Goal: Task Accomplishment & Management: Complete application form

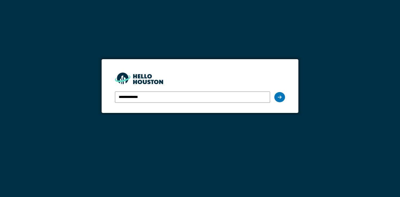
type input "**********"
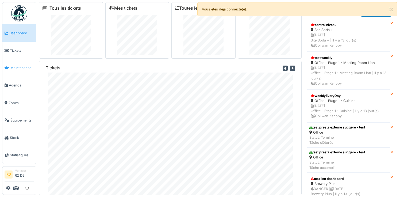
click at [19, 69] on span "Maintenance" at bounding box center [22, 67] width 24 height 5
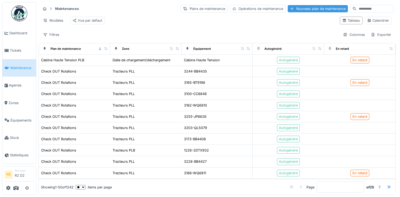
click at [307, 9] on div "Nouveau plan de maintenance" at bounding box center [318, 8] width 60 height 7
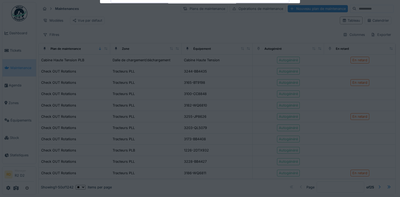
type input "***"
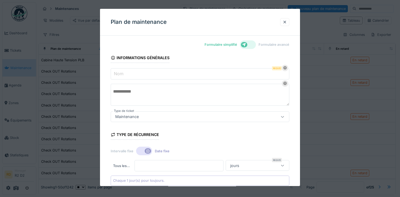
click at [251, 44] on div at bounding box center [248, 44] width 16 height 9
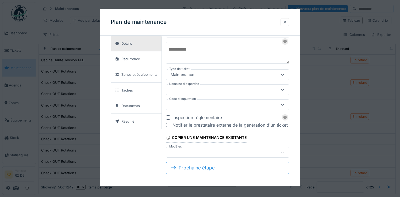
scroll to position [40, 0]
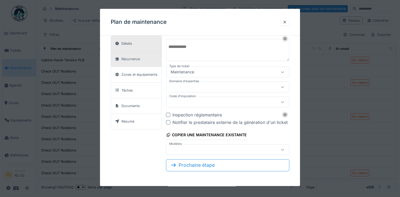
click at [132, 59] on div "Récurrence" at bounding box center [130, 58] width 18 height 5
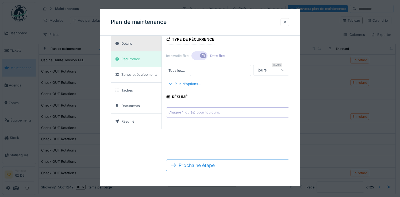
click at [125, 39] on div "Détails" at bounding box center [136, 44] width 51 height 16
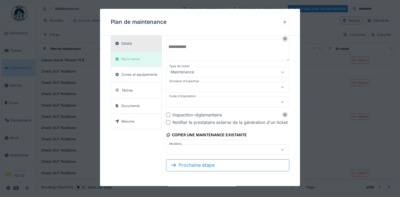
click at [282, 23] on div at bounding box center [284, 22] width 9 height 8
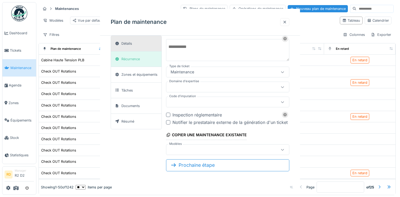
scroll to position [0, 0]
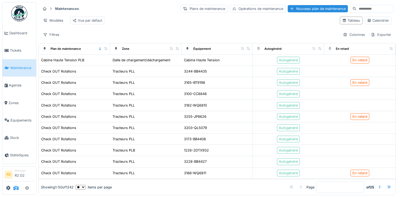
click at [18, 187] on icon at bounding box center [15, 188] width 5 height 4
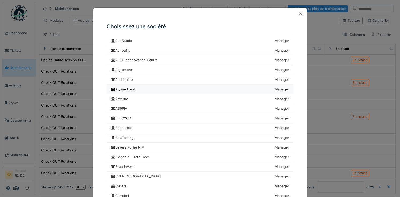
click at [135, 88] on div "Alysse Food" at bounding box center [123, 89] width 24 height 5
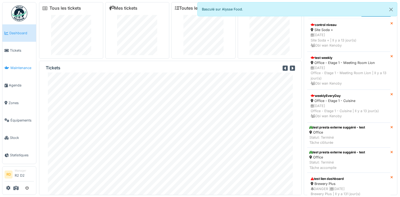
click at [22, 68] on span "Maintenance" at bounding box center [22, 67] width 24 height 5
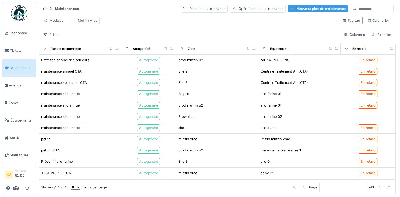
click at [305, 10] on div "Nouveau plan de maintenance" at bounding box center [318, 8] width 60 height 7
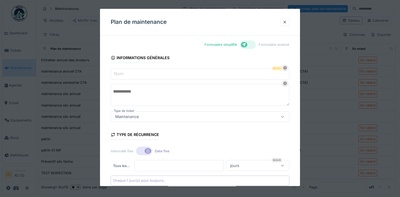
click at [248, 44] on div at bounding box center [248, 44] width 16 height 9
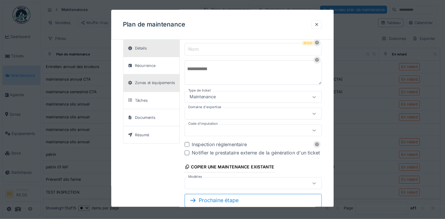
scroll to position [20, 0]
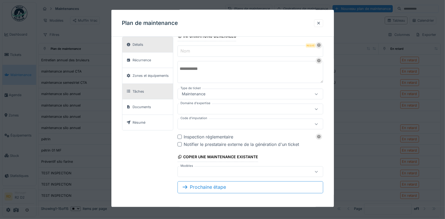
click at [150, 88] on div "Tâches" at bounding box center [147, 91] width 51 height 16
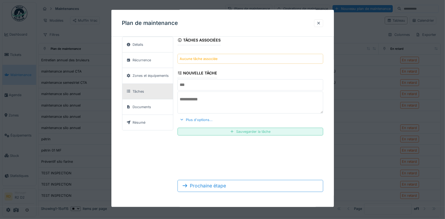
scroll to position [18, 0]
click at [219, 87] on input "text" at bounding box center [249, 84] width 145 height 11
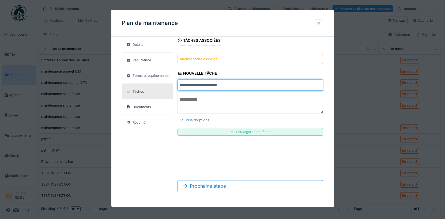
type input "**********"
click at [282, 104] on textarea at bounding box center [249, 103] width 145 height 22
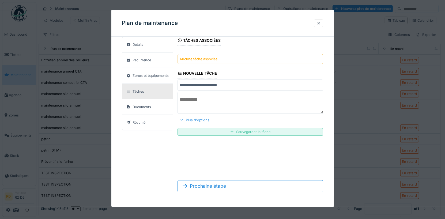
click at [197, 118] on div "Plus d'options..." at bounding box center [195, 119] width 37 height 7
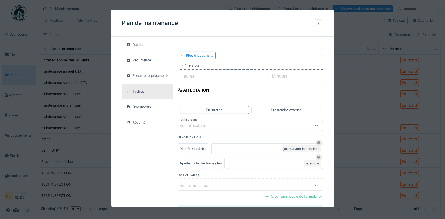
scroll to position [86, 0]
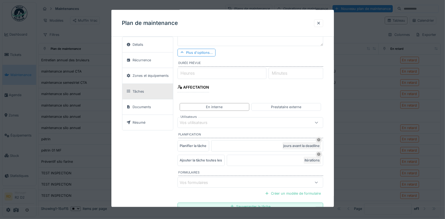
click at [216, 70] on input "Heures" at bounding box center [221, 72] width 89 height 11
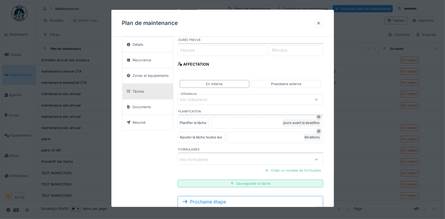
scroll to position [122, 0]
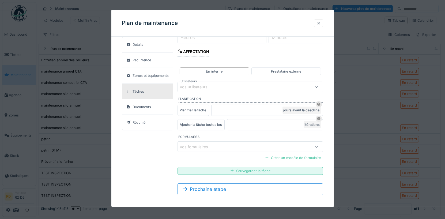
click at [320, 23] on div at bounding box center [318, 23] width 9 height 8
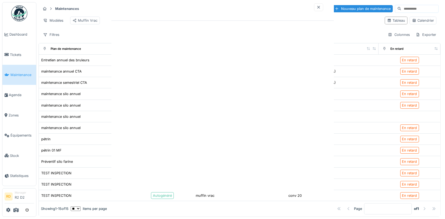
scroll to position [0, 0]
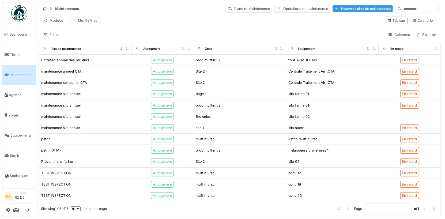
click at [351, 8] on div "Nouveau plan de maintenance" at bounding box center [362, 8] width 60 height 7
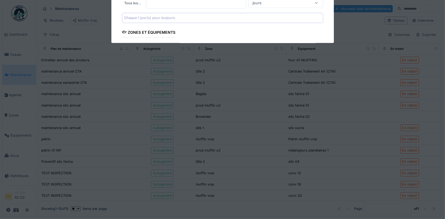
type input "***"
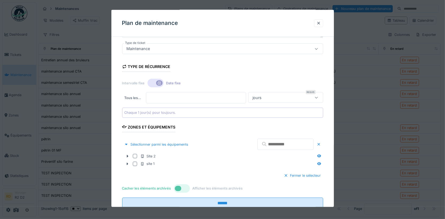
scroll to position [84, 0]
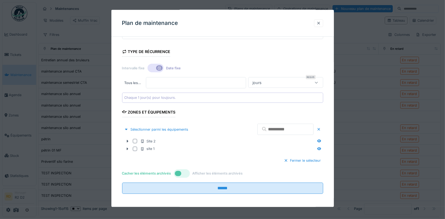
click at [316, 22] on div at bounding box center [318, 23] width 4 height 5
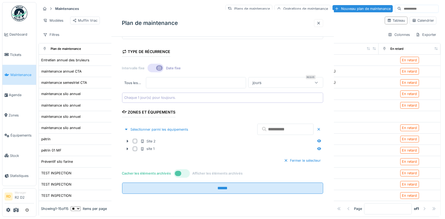
scroll to position [0, 0]
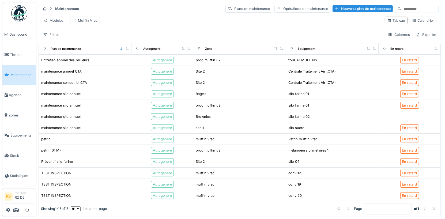
click at [20, 74] on span "Maintenance" at bounding box center [22, 74] width 24 height 5
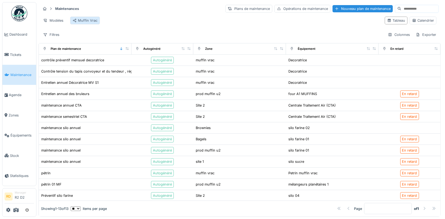
click at [85, 22] on div "Muffin Vrac" at bounding box center [84, 20] width 25 height 5
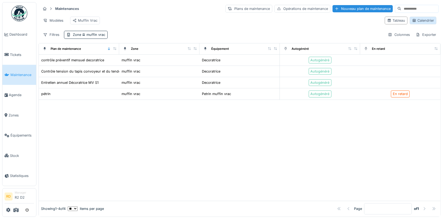
click at [419, 18] on div "Calendrier" at bounding box center [423, 20] width 22 height 5
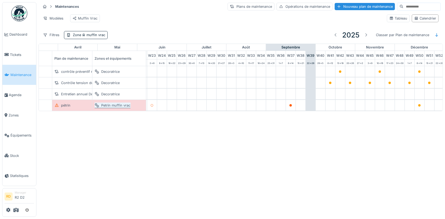
scroll to position [0, 232]
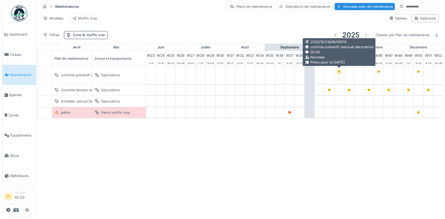
click at [336, 70] on div at bounding box center [338, 71] width 7 height 7
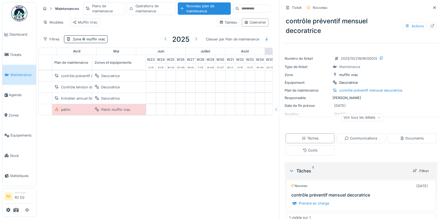
scroll to position [9, 0]
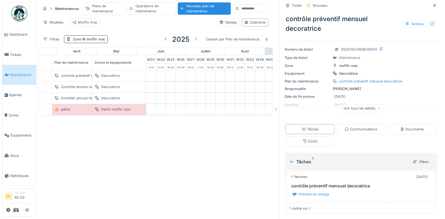
click at [308, 185] on h3 "contrôle préventif mensuel decoratrice" at bounding box center [361, 185] width 141 height 5
click at [341, 185] on h3 "contrôle préventif mensuel decoratrice" at bounding box center [361, 185] width 141 height 5
click at [308, 178] on div "Nouveau 13/10/2025" at bounding box center [360, 176] width 141 height 7
click at [434, 25] on icon at bounding box center [432, 23] width 4 height 3
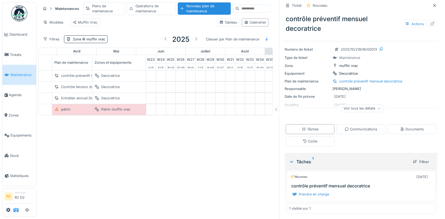
click at [14, 210] on icon at bounding box center [15, 210] width 5 height 4
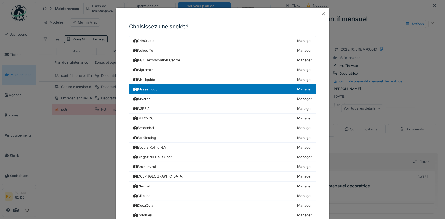
click at [8, 212] on div "Choisissez une société 24hStudio Manager Achouffe Manager AGC Technovation Cent…" at bounding box center [222, 109] width 445 height 219
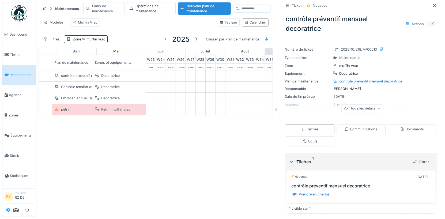
click at [8, 211] on icon at bounding box center [8, 210] width 4 height 4
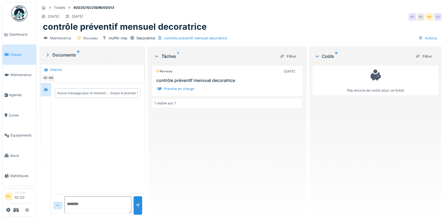
click at [217, 81] on h3 "contrôle préventif mensuel decoratrice" at bounding box center [228, 80] width 144 height 5
click at [186, 81] on h3 "contrôle préventif mensuel decoratrice" at bounding box center [228, 80] width 144 height 5
click at [8, 210] on icon at bounding box center [8, 210] width 4 height 4
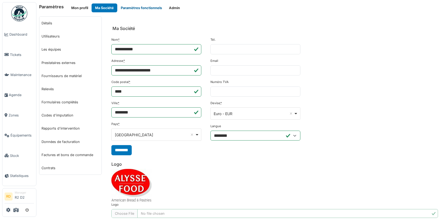
click at [132, 7] on button "Paramètres fonctionnels" at bounding box center [141, 7] width 48 height 9
click at [107, 8] on button "Ma Société" at bounding box center [104, 7] width 26 height 9
click at [46, 41] on link "Utilisateurs" at bounding box center [70, 36] width 62 height 13
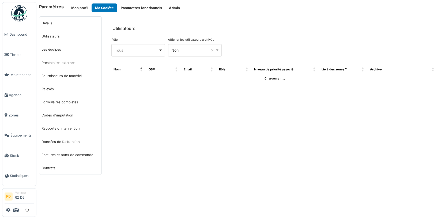
select select "***"
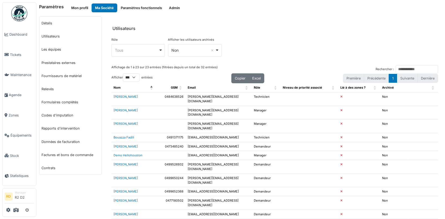
click at [144, 49] on div "Tous Remove item" at bounding box center [137, 50] width 44 height 6
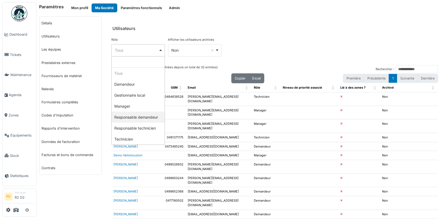
select select "*******"
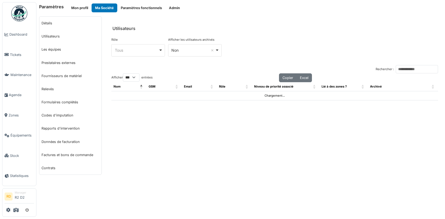
select select "***"
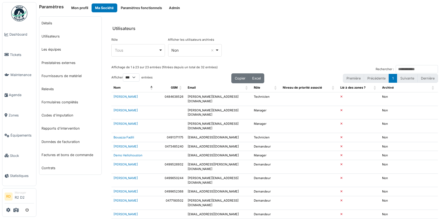
click at [206, 119] on td "[PERSON_NAME][EMAIL_ADDRESS][DOMAIN_NAME]" at bounding box center [218, 126] width 66 height 14
copy td "[PERSON_NAME][EMAIL_ADDRESS][DOMAIN_NAME]"
click at [28, 210] on icon "submit" at bounding box center [26, 209] width 3 height 3
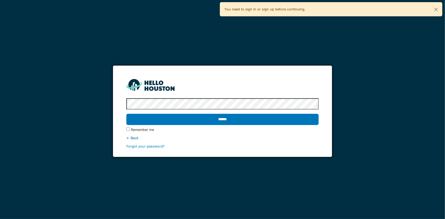
click at [126, 114] on input "******" at bounding box center [222, 119] width 192 height 11
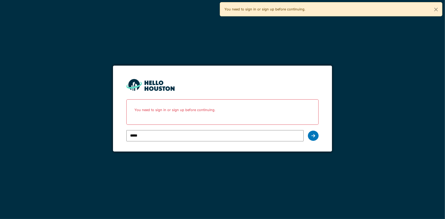
click at [134, 136] on input "*****" at bounding box center [214, 135] width 177 height 11
paste input "*********"
type input "**********"
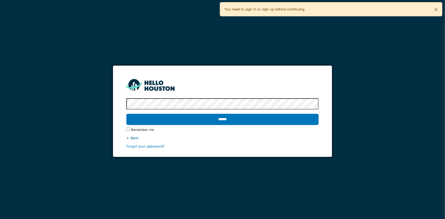
click at [126, 114] on input "******" at bounding box center [222, 119] width 192 height 11
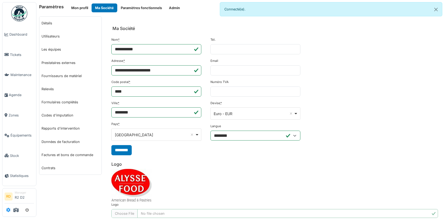
click at [9, 210] on icon at bounding box center [8, 210] width 4 height 4
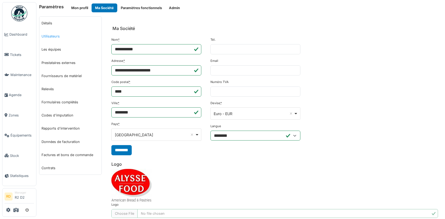
click at [44, 36] on link "Utilisateurs" at bounding box center [70, 36] width 62 height 13
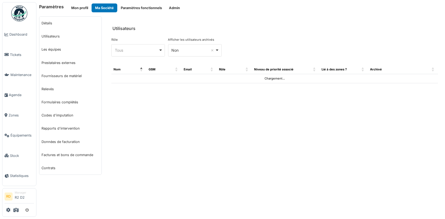
select select "***"
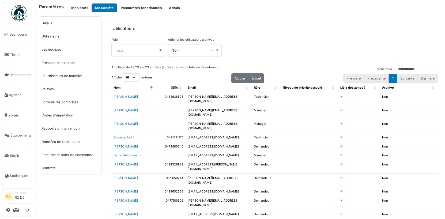
click at [180, 51] on div "Non Remove item" at bounding box center [193, 50] width 44 height 6
click at [137, 52] on div "Tous Remove item" at bounding box center [137, 50] width 44 height 6
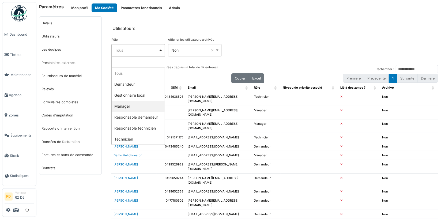
select select "*******"
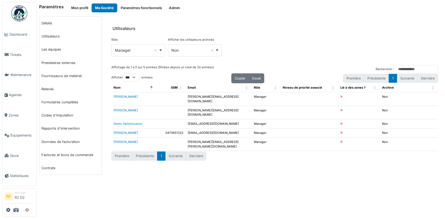
click at [201, 119] on td "[EMAIL_ADDRESS][DOMAIN_NAME]" at bounding box center [218, 123] width 66 height 9
copy td "[EMAIL_ADDRESS][DOMAIN_NAME]"
click at [29, 209] on icon "submit" at bounding box center [26, 209] width 3 height 3
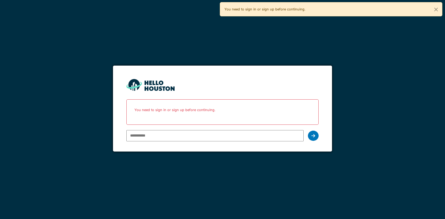
type input "**********"
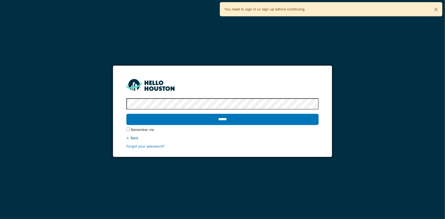
click at [126, 114] on input "******" at bounding box center [222, 119] width 192 height 11
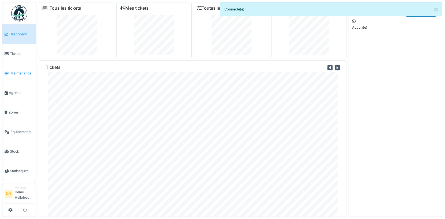
click at [22, 71] on span "Maintenance" at bounding box center [22, 73] width 24 height 5
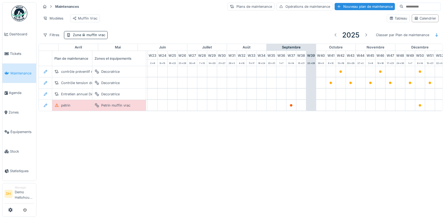
scroll to position [0, 232]
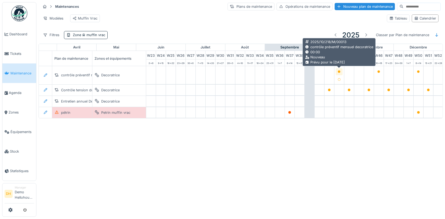
click at [339, 70] on icon at bounding box center [339, 71] width 3 height 3
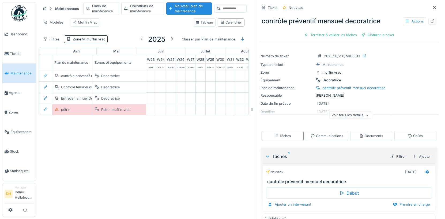
scroll to position [10, 0]
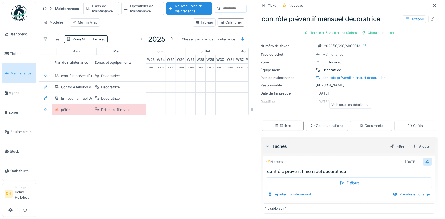
click at [428, 160] on icon at bounding box center [426, 162] width 3 height 4
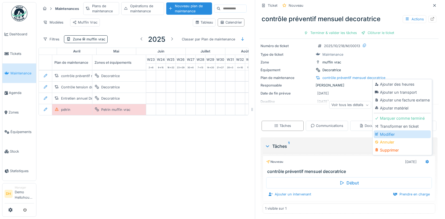
click at [390, 133] on div "Modifier" at bounding box center [401, 134] width 57 height 8
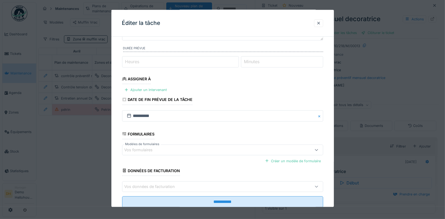
scroll to position [66, 0]
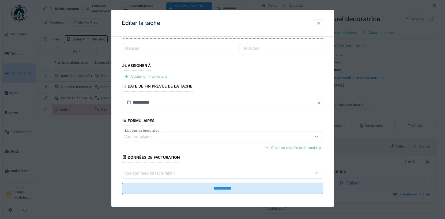
click at [272, 145] on div "Créer un modèle de formulaire" at bounding box center [292, 147] width 60 height 7
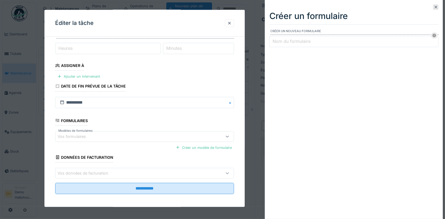
click at [112, 133] on div "Vos formulaires" at bounding box center [134, 136] width 152 height 6
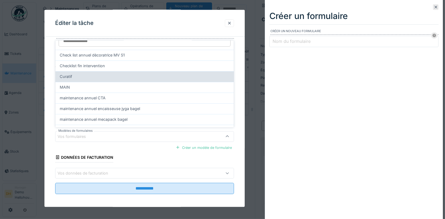
scroll to position [0, 0]
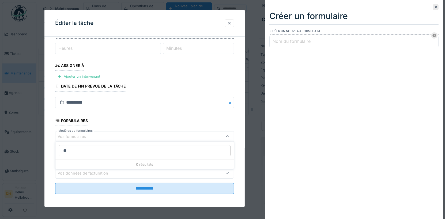
type input "*"
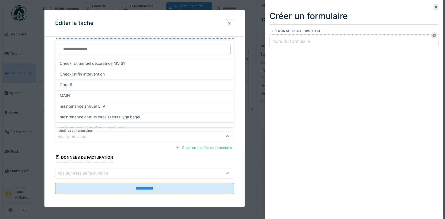
click at [301, 44] on input "Nom du formulaire" at bounding box center [353, 41] width 169 height 11
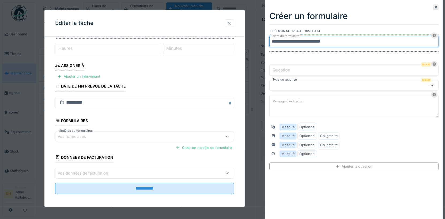
type input "**********"
click at [289, 69] on label "Question" at bounding box center [281, 70] width 20 height 6
click at [289, 69] on input "Question" at bounding box center [353, 69] width 169 height 11
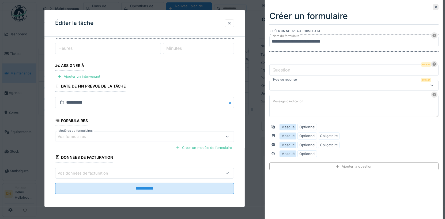
click at [289, 69] on label "Question" at bounding box center [281, 70] width 20 height 6
click at [289, 69] on input "Question" at bounding box center [353, 69] width 169 height 11
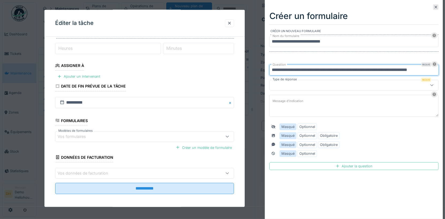
scroll to position [0, 7]
type input "**********"
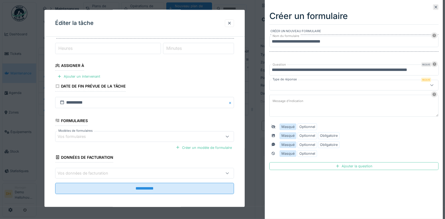
scroll to position [0, 0]
click at [295, 87] on div at bounding box center [342, 85] width 143 height 6
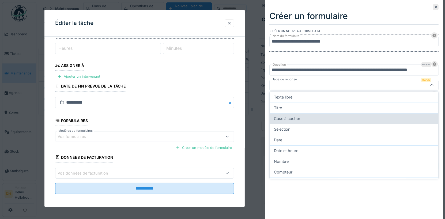
click at [293, 117] on span "Case à cocher" at bounding box center [287, 119] width 26 height 6
type input "*******"
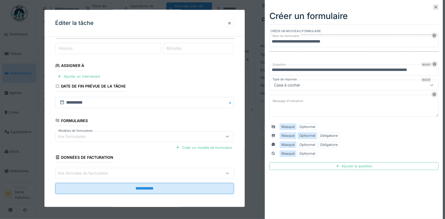
click at [304, 136] on label "Optionnel" at bounding box center [307, 135] width 16 height 5
click at [304, 142] on label "Optionnel" at bounding box center [307, 144] width 16 height 5
click at [304, 151] on label "Optionnel" at bounding box center [307, 153] width 16 height 5
click at [341, 164] on div "Ajouter la question" at bounding box center [353, 166] width 169 height 8
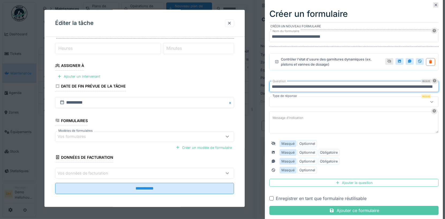
scroll to position [0, 46]
type input "**********"
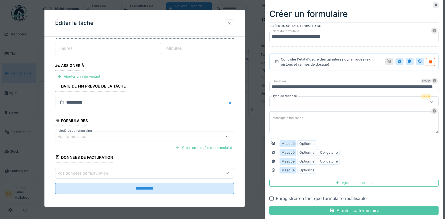
click at [298, 101] on div at bounding box center [342, 102] width 143 height 6
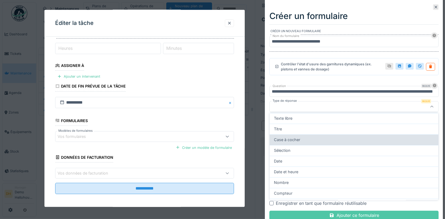
click at [291, 136] on div "Case à cocher" at bounding box center [353, 139] width 168 height 11
type input "*******"
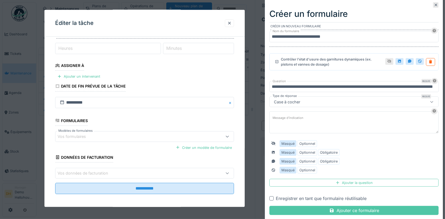
click at [303, 155] on div "Masqué Optionnel Masqué Optionnel Obligatoire Masqué Optionnel Obligatoire Masq…" at bounding box center [353, 157] width 169 height 36
click at [303, 154] on div "Masqué Optionnel Masqué Optionnel Obligatoire Masqué Optionnel Obligatoire Masq…" at bounding box center [353, 157] width 169 height 36
click at [303, 151] on label "Optionnel" at bounding box center [307, 152] width 16 height 5
click at [303, 160] on label "Optionnel" at bounding box center [307, 161] width 16 height 5
click at [302, 167] on label "Optionnel" at bounding box center [307, 169] width 16 height 5
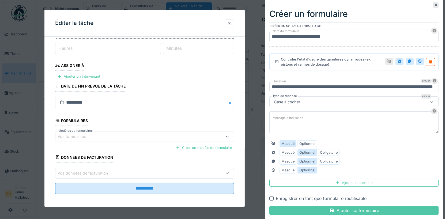
click at [271, 196] on div at bounding box center [271, 198] width 4 height 4
click at [359, 181] on div "Ajouter la question" at bounding box center [353, 183] width 169 height 8
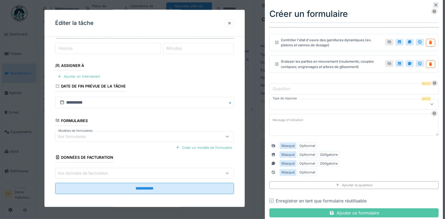
scroll to position [24, 0]
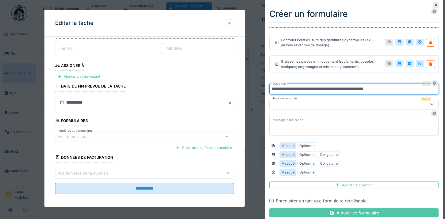
click at [328, 89] on input "**********" at bounding box center [353, 88] width 169 height 11
type input "**********"
click at [319, 102] on div at bounding box center [342, 104] width 143 height 6
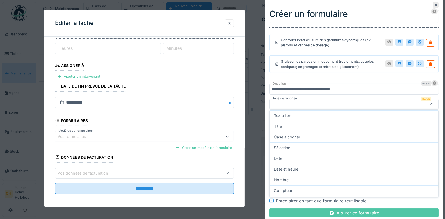
scroll to position [18, 0]
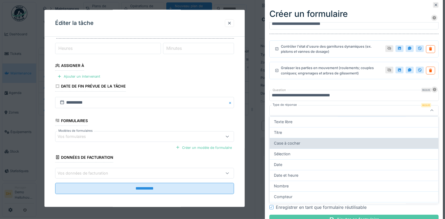
click at [304, 140] on div "Case à cocher" at bounding box center [354, 143] width 160 height 6
type input "*******"
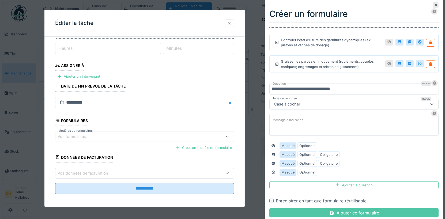
scroll to position [24, 0]
click at [304, 154] on label "Optionnel" at bounding box center [307, 154] width 16 height 5
click at [304, 161] on label "Optionnel" at bounding box center [307, 163] width 16 height 5
click at [303, 170] on label "Optionnel" at bounding box center [307, 172] width 16 height 5
click at [367, 182] on div "Ajouter la question" at bounding box center [353, 185] width 169 height 8
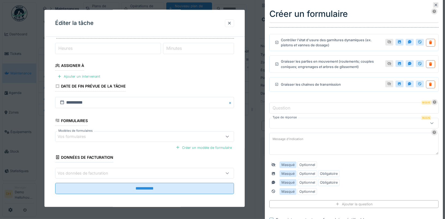
scroll to position [33, 0]
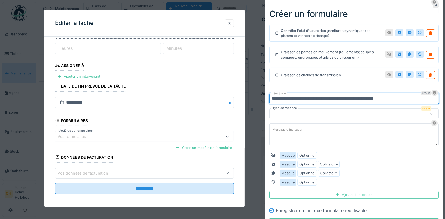
type input "**********"
click at [294, 114] on div at bounding box center [342, 114] width 143 height 6
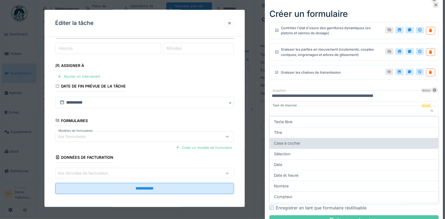
click at [297, 144] on span "Case à cocher" at bounding box center [287, 143] width 26 height 6
type input "*******"
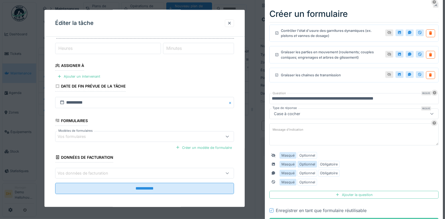
click at [304, 162] on label "Optionnel" at bounding box center [307, 164] width 16 height 5
click at [304, 170] on label "Optionnel" at bounding box center [307, 172] width 16 height 5
click at [304, 179] on div "Optionnel" at bounding box center [307, 182] width 20 height 7
click at [364, 193] on div "Ajouter la question" at bounding box center [353, 195] width 169 height 8
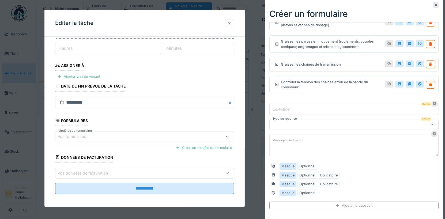
scroll to position [66, 0]
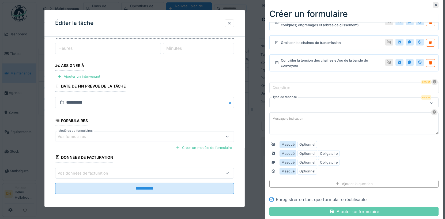
click at [354, 208] on div "Ajouter ce formulaire" at bounding box center [353, 211] width 169 height 9
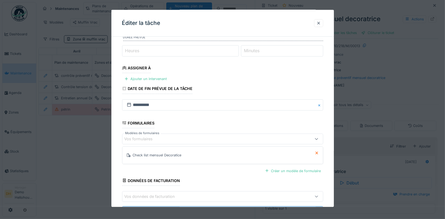
scroll to position [86, 0]
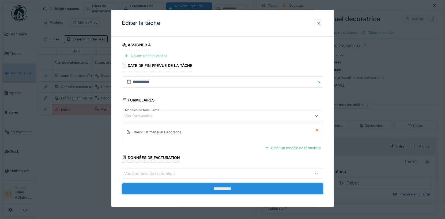
click at [214, 187] on input "**********" at bounding box center [222, 188] width 201 height 11
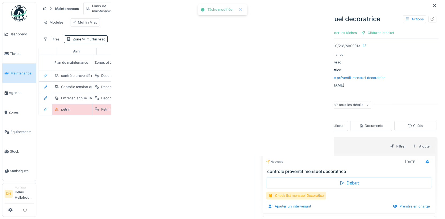
scroll to position [0, 0]
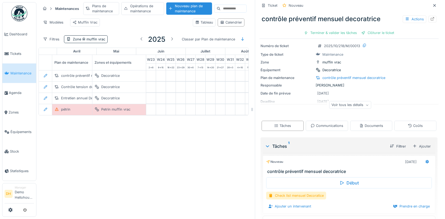
click at [435, 10] on div "contrôle préventif mensuel decoratrice Actions Terminer & valider les tâches Cl…" at bounding box center [348, 24] width 179 height 28
click at [435, 8] on div at bounding box center [434, 5] width 8 height 7
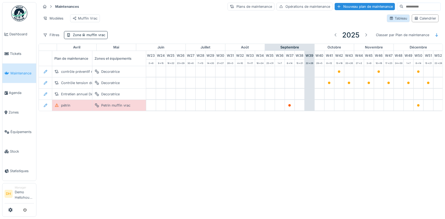
click at [399, 18] on div "Tableau" at bounding box center [398, 18] width 18 height 5
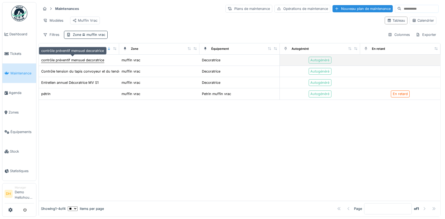
click at [91, 58] on div "contrôle préventif mensuel decoratrice" at bounding box center [72, 60] width 63 height 5
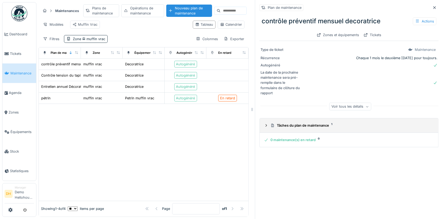
click at [293, 124] on div "Tâches du plan de maintenance 1" at bounding box center [350, 125] width 161 height 5
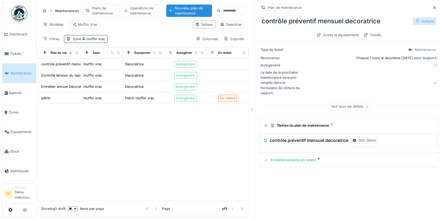
click at [428, 22] on div "Actions" at bounding box center [424, 21] width 24 height 8
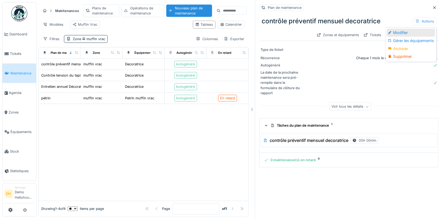
click at [415, 33] on div "Modifier" at bounding box center [410, 33] width 48 height 8
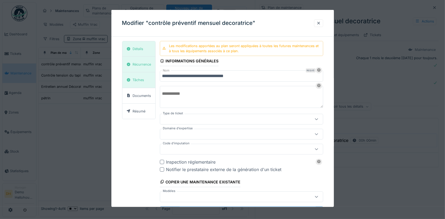
type input "***"
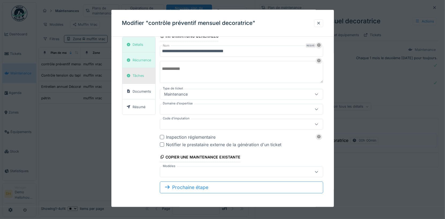
click at [144, 75] on div "Tâches" at bounding box center [139, 75] width 12 height 5
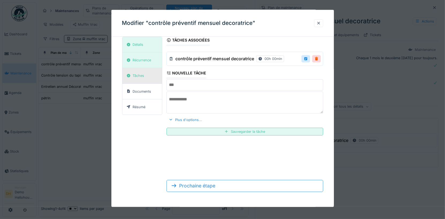
scroll to position [9, 0]
click at [188, 118] on div "Plus d'options..." at bounding box center [184, 119] width 37 height 7
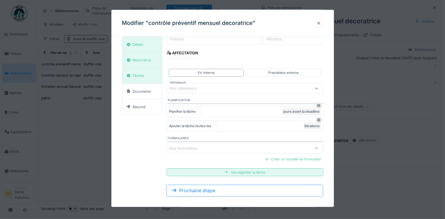
scroll to position [112, 0]
click at [230, 144] on div "Vos formulaires" at bounding box center [235, 147] width 132 height 6
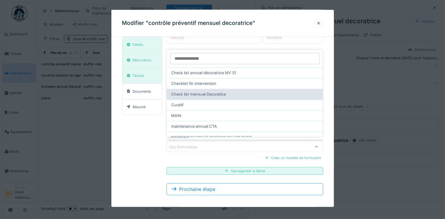
click at [225, 93] on span "Check list mensuel Decoratice" at bounding box center [198, 94] width 55 height 6
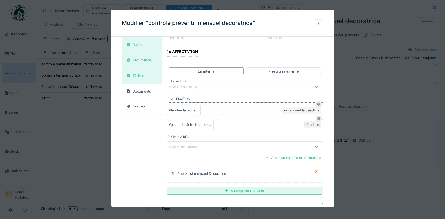
scroll to position [132, 0]
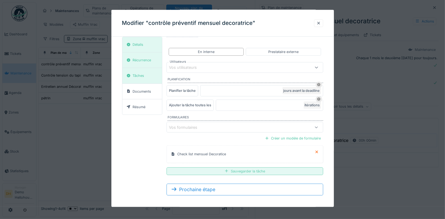
click at [235, 168] on div "Sauvegarder la tâche" at bounding box center [244, 171] width 156 height 8
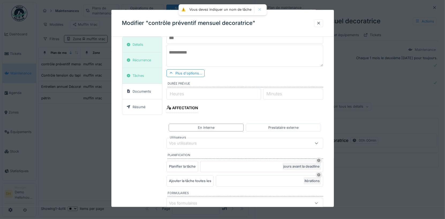
scroll to position [51, 0]
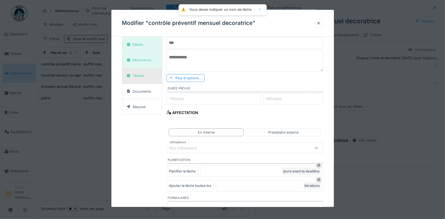
click at [140, 68] on div "Tâches" at bounding box center [142, 76] width 40 height 16
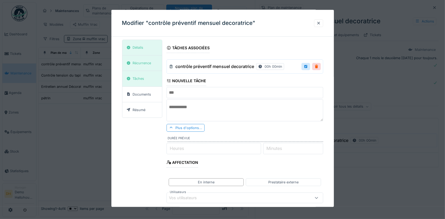
scroll to position [0, 0]
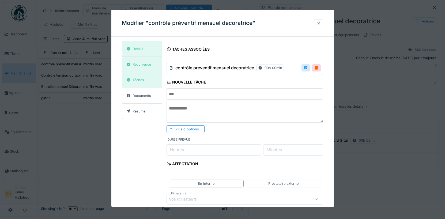
click at [207, 70] on h3 "contrôle préventif mensuel decoratrice" at bounding box center [214, 67] width 79 height 5
click at [304, 66] on div at bounding box center [305, 67] width 4 height 5
type input "**********"
type input "**"
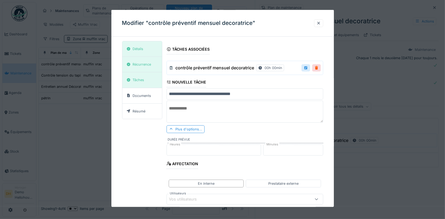
click at [306, 66] on div at bounding box center [305, 67] width 4 height 5
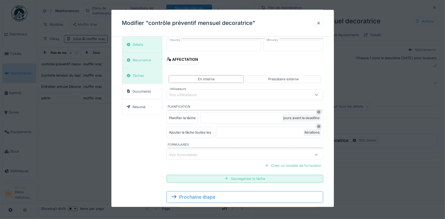
click at [261, 156] on div "Vos formulaires" at bounding box center [244, 154] width 156 height 11
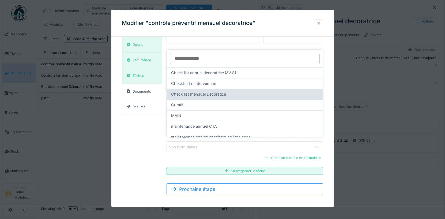
click at [214, 92] on span "Check list mensuel Decoratice" at bounding box center [198, 94] width 55 height 6
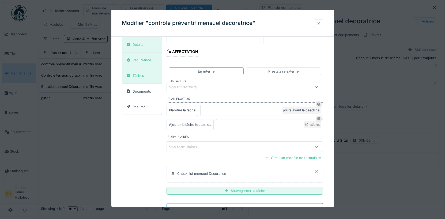
click at [258, 187] on div "Sauvegarder la tâche" at bounding box center [244, 190] width 156 height 8
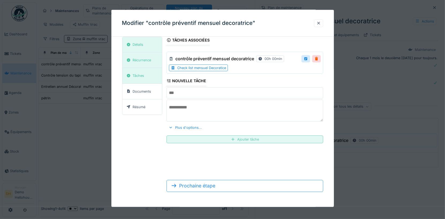
scroll to position [9, 0]
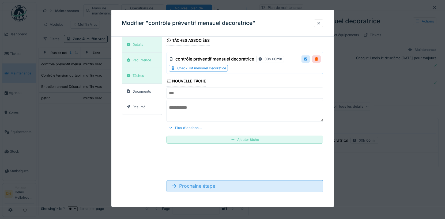
click at [200, 183] on div "Prochaine étape" at bounding box center [244, 186] width 156 height 12
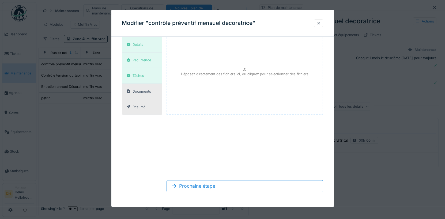
click at [144, 107] on div "Résumé" at bounding box center [139, 106] width 13 height 5
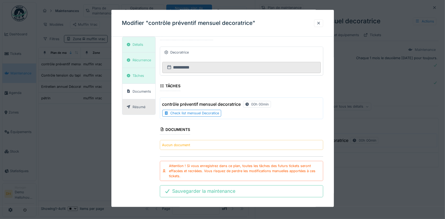
scroll to position [91, 0]
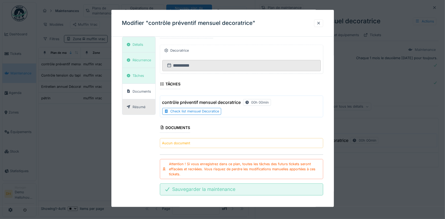
click at [209, 184] on div "Sauvegarder la maintenance" at bounding box center [241, 189] width 163 height 12
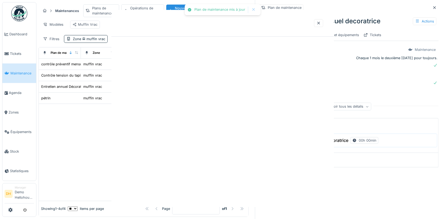
scroll to position [0, 0]
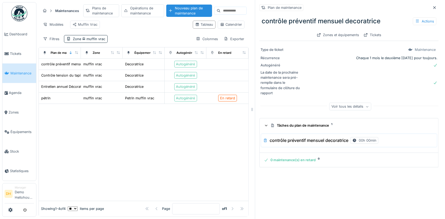
click at [436, 11] on div "Plan de maintenance contrôle préventif mensuel decoratrice Actions Zones et équ…" at bounding box center [348, 21] width 179 height 39
click at [436, 9] on icon at bounding box center [434, 7] width 4 height 3
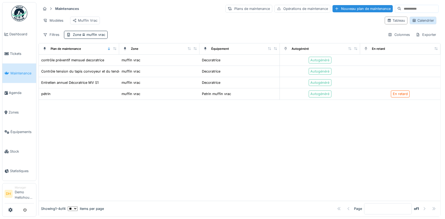
click at [421, 22] on div "Calendrier" at bounding box center [423, 20] width 22 height 5
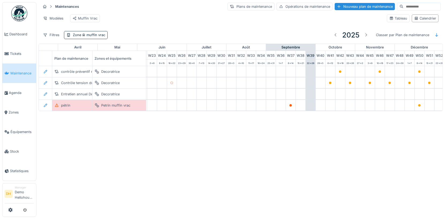
scroll to position [0, 232]
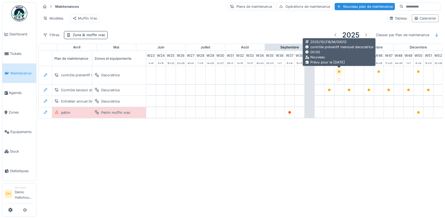
click at [337, 71] on icon at bounding box center [338, 71] width 3 height 3
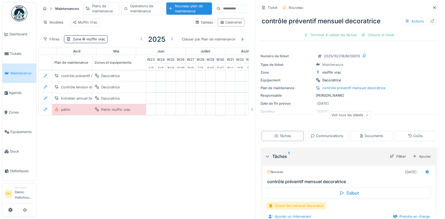
scroll to position [22, 0]
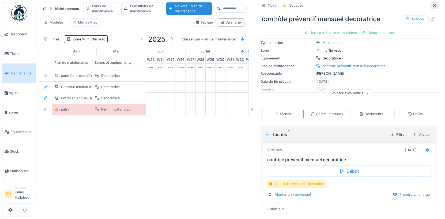
click at [434, 6] on icon at bounding box center [434, 5] width 4 height 3
